Goal: Find contact information: Find contact information

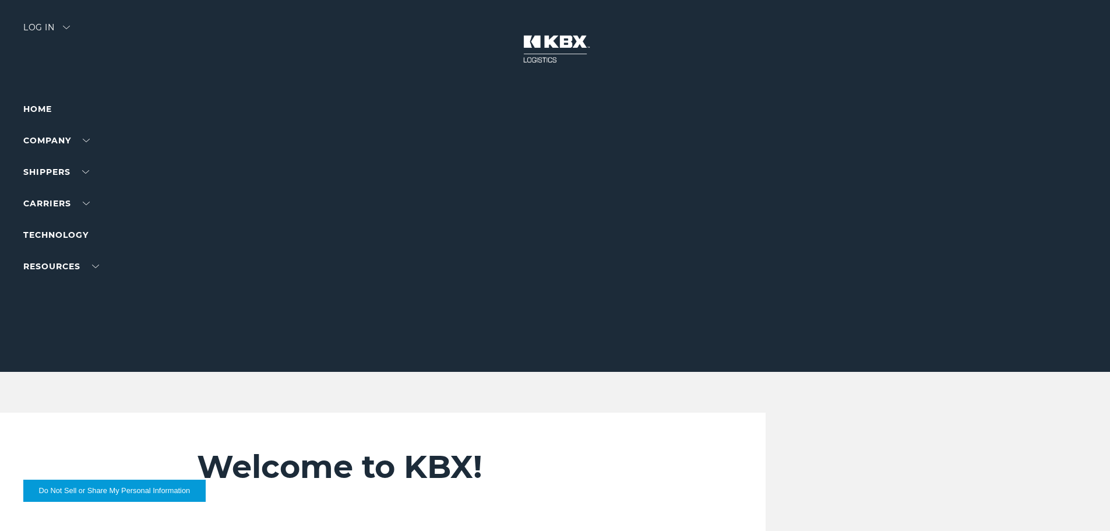
click at [54, 158] on link "About Us" at bounding box center [44, 153] width 43 height 9
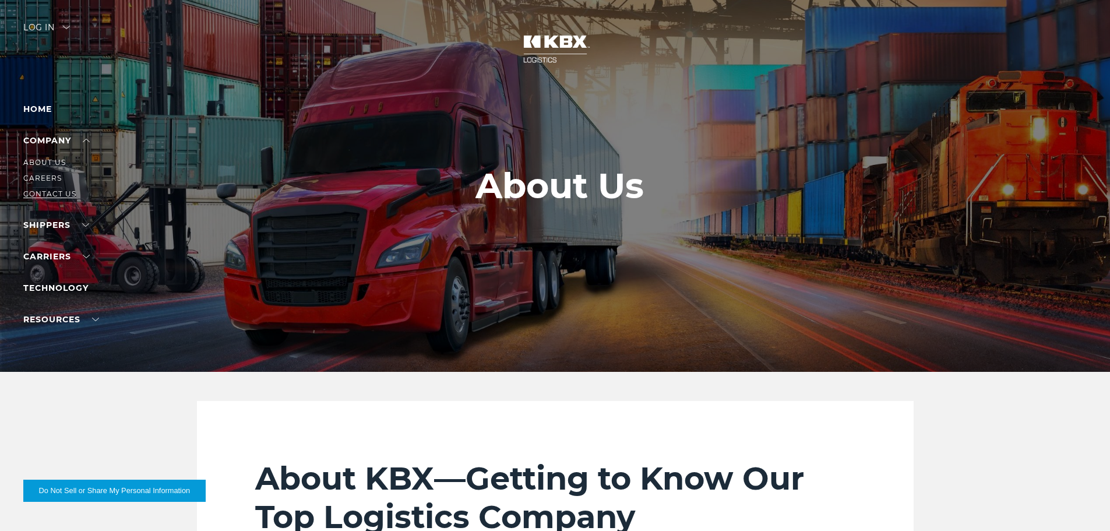
click at [48, 196] on link "Contact Us" at bounding box center [49, 193] width 53 height 9
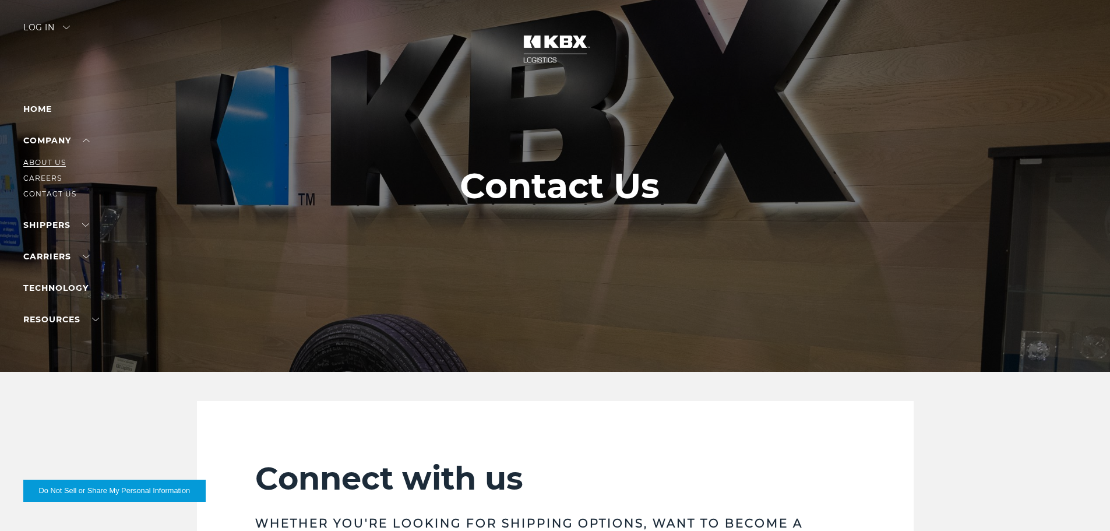
click at [30, 164] on link "About Us" at bounding box center [44, 162] width 43 height 9
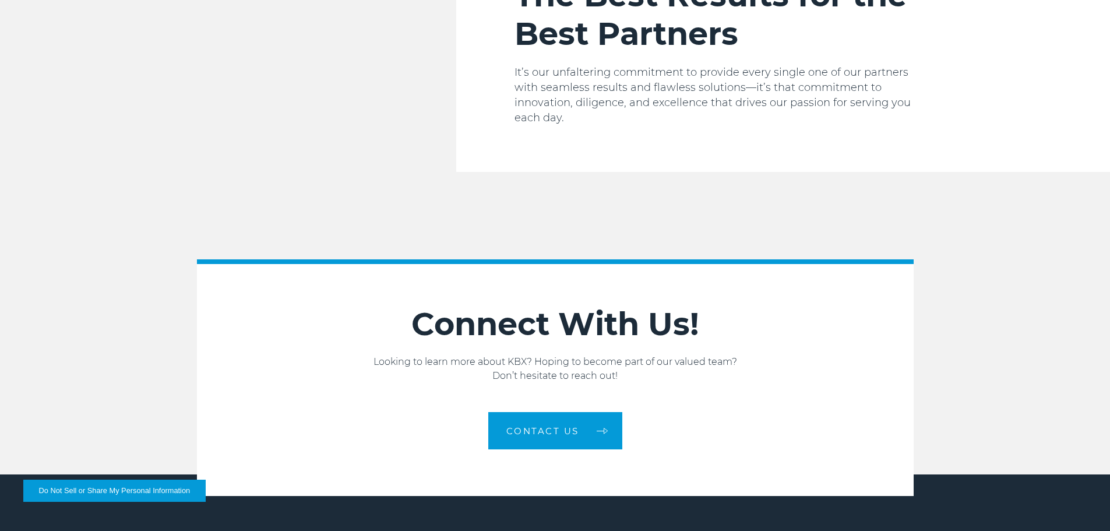
scroll to position [1973, 0]
